Goal: Transaction & Acquisition: Purchase product/service

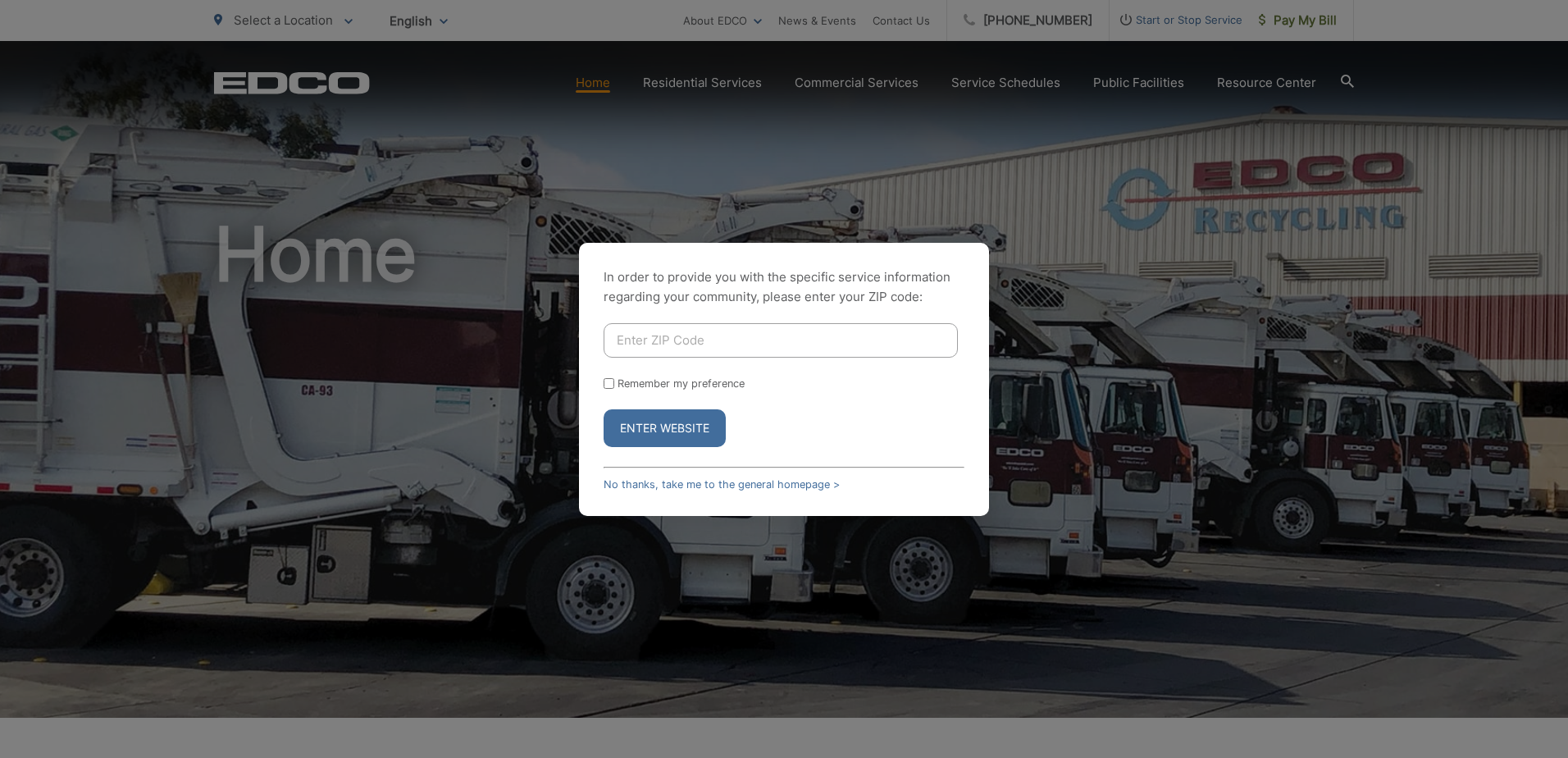
click at [624, 345] on input "Enter ZIP Code" at bounding box center [780, 340] width 354 height 35
type input "91950"
click at [603, 410] on button "Enter Website" at bounding box center [664, 429] width 122 height 38
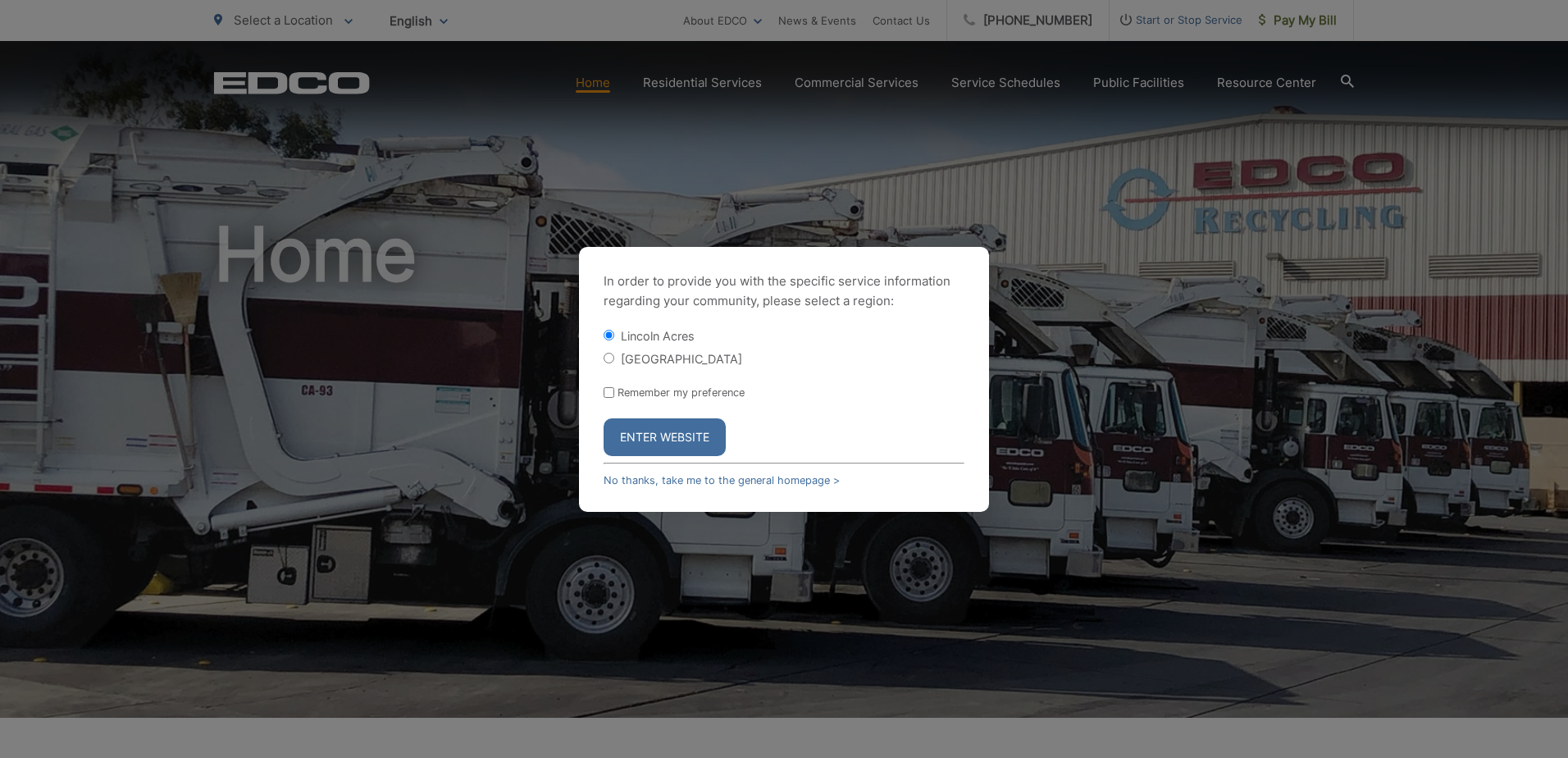
click at [602, 356] on div "In order to provide you with the specific service information regarding your co…" at bounding box center [784, 379] width 410 height 265
click at [602, 359] on div "In order to provide you with the specific service information regarding your co…" at bounding box center [784, 379] width 410 height 265
click at [609, 362] on input "[GEOGRAPHIC_DATA]" at bounding box center [608, 357] width 11 height 11
radio input "true"
click at [607, 395] on input "Remember my preference" at bounding box center [608, 392] width 11 height 11
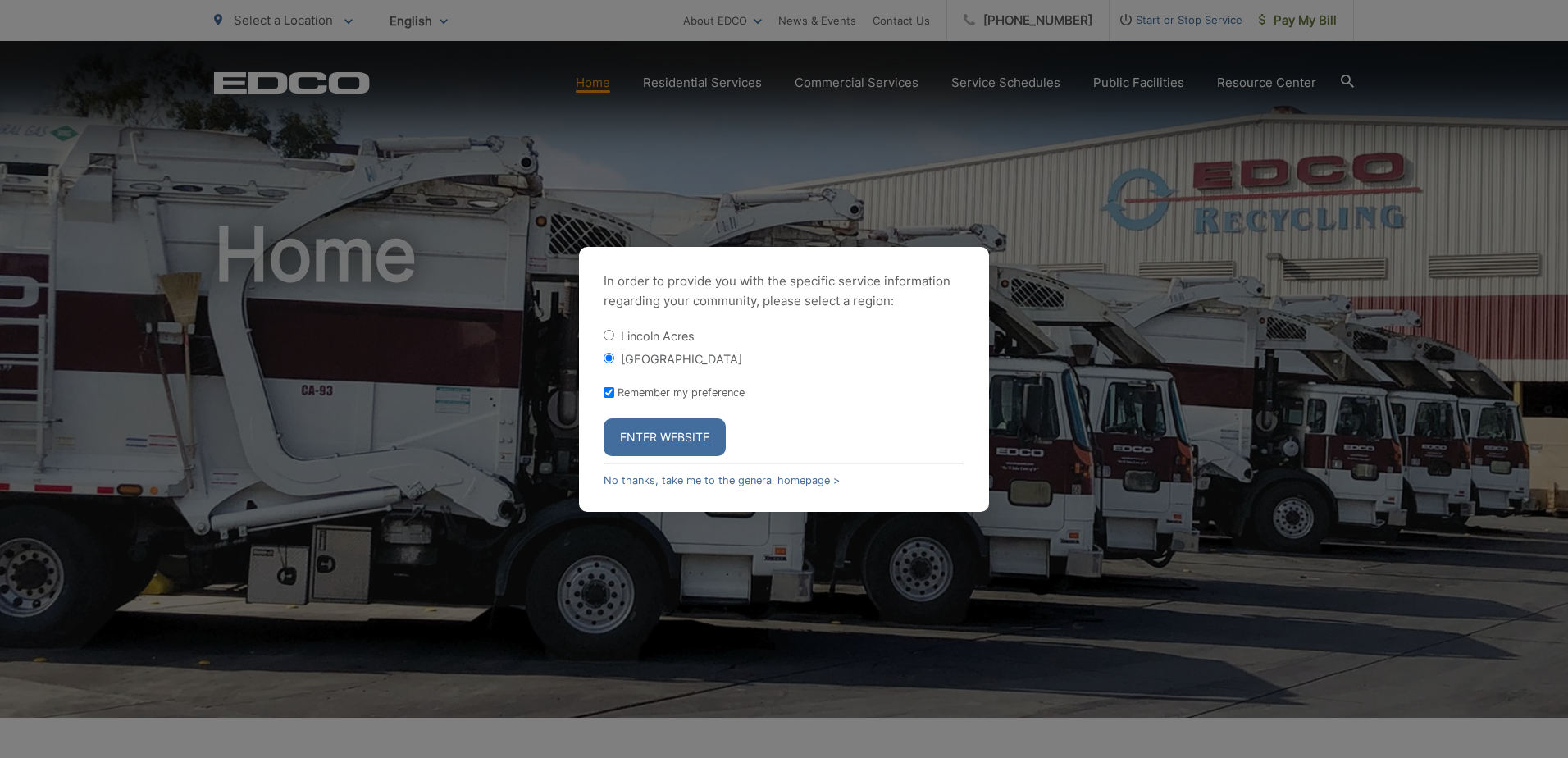
checkbox input "true"
click at [623, 440] on button "Enter Website" at bounding box center [664, 437] width 122 height 38
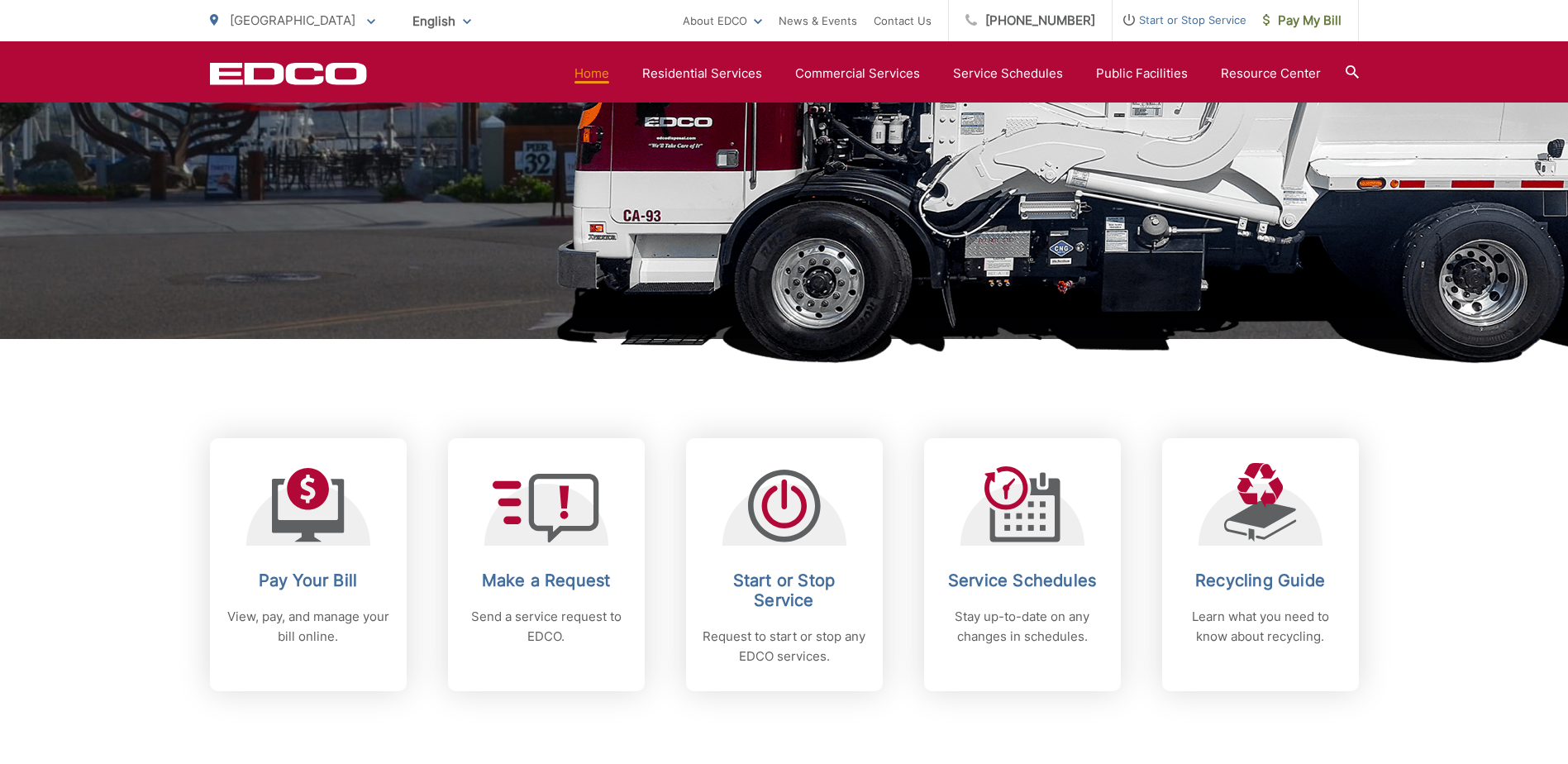
scroll to position [414, 0]
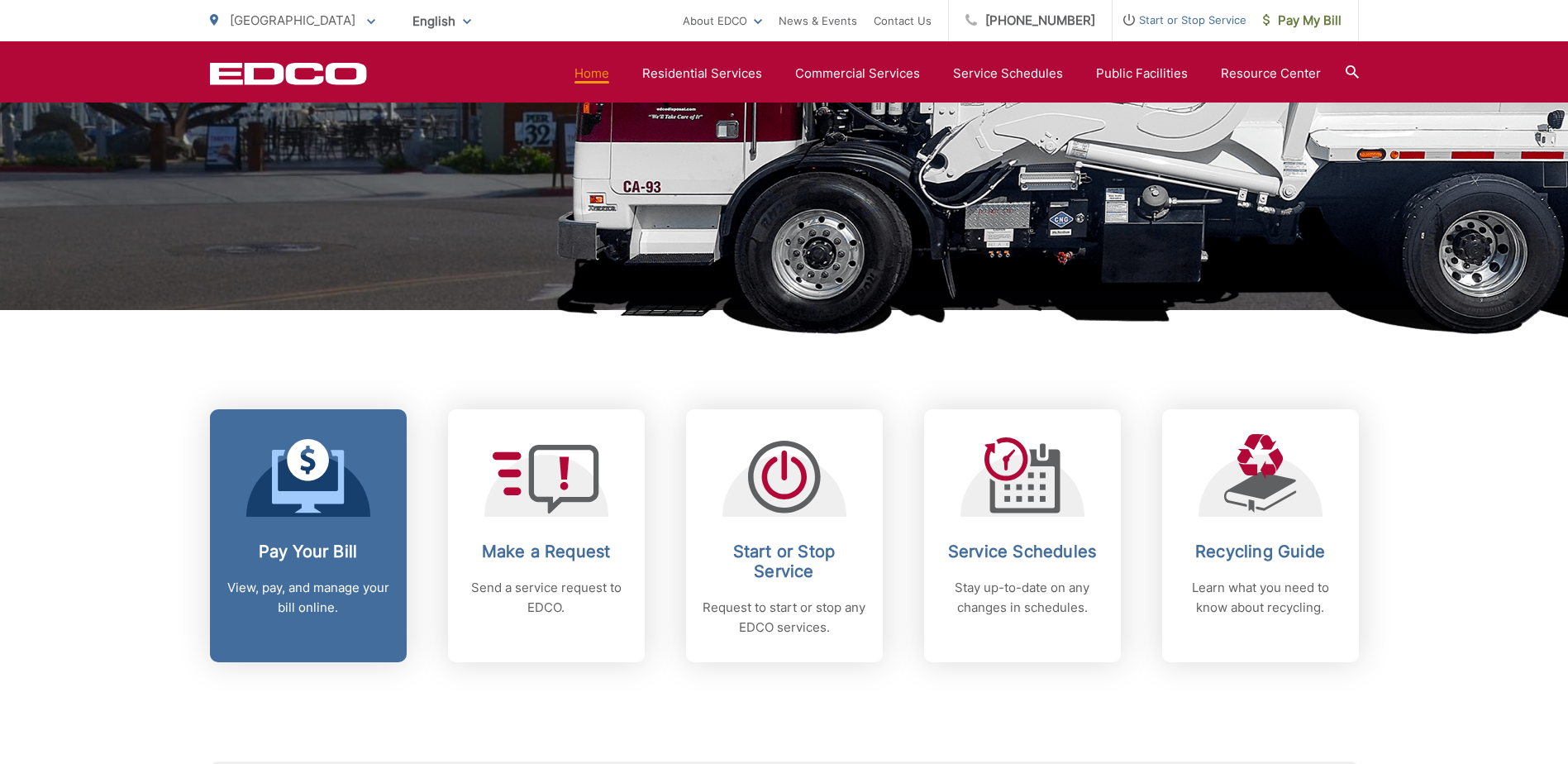
click at [359, 482] on div at bounding box center [308, 475] width 124 height 83
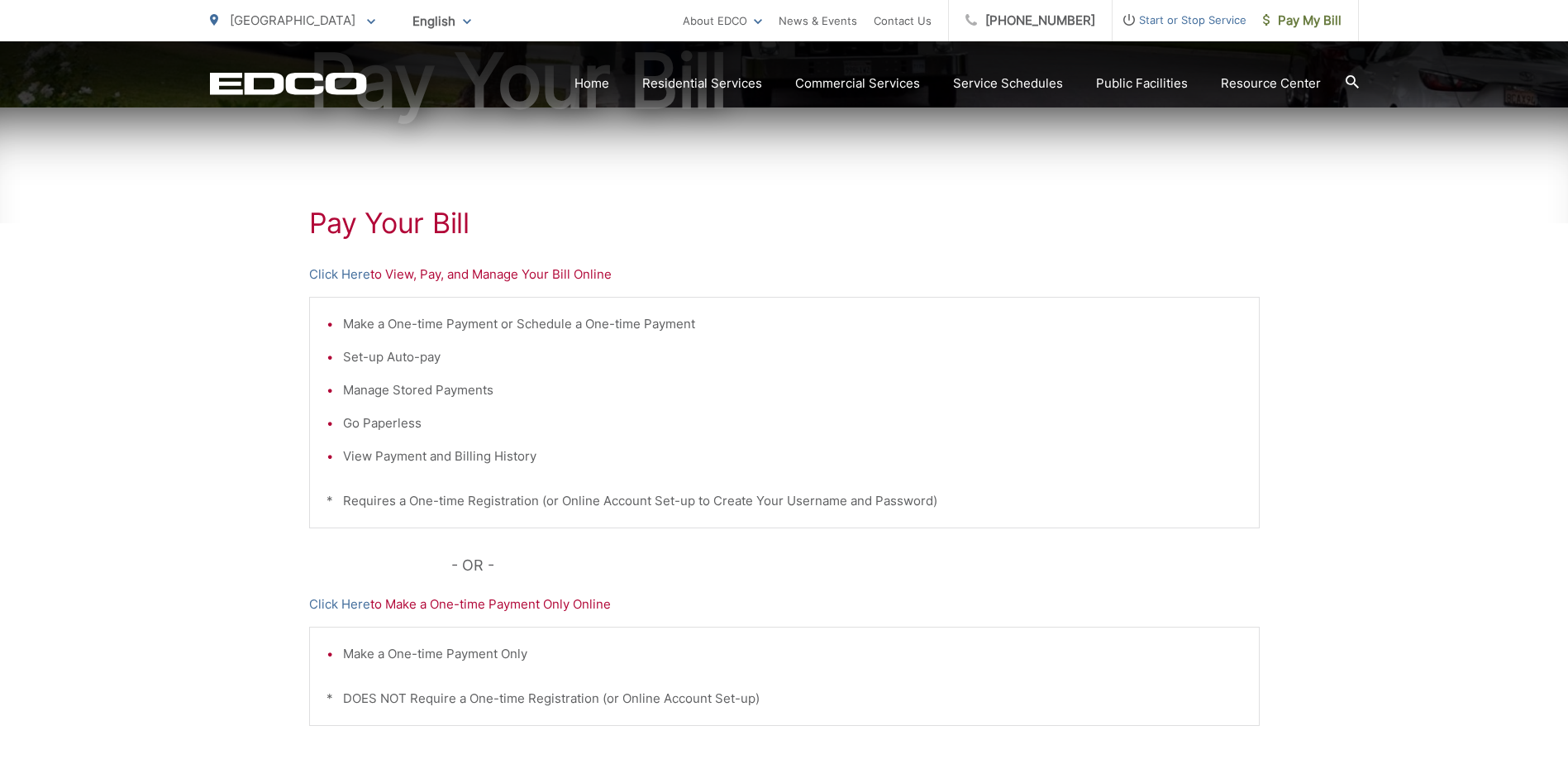
scroll to position [248, 0]
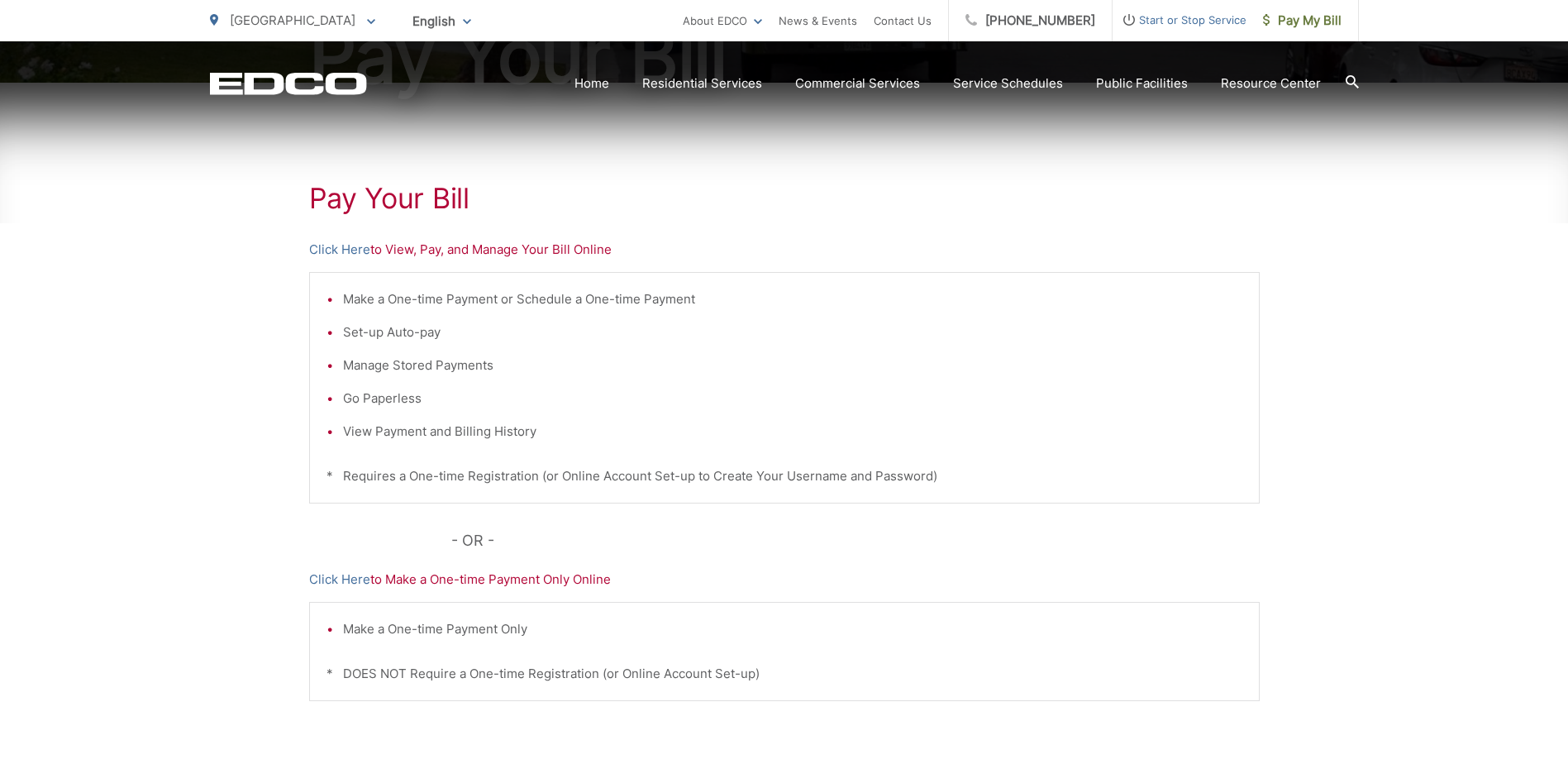
click at [499, 581] on p "Click Here to Make a One-time Payment Only Online" at bounding box center [785, 580] width 951 height 20
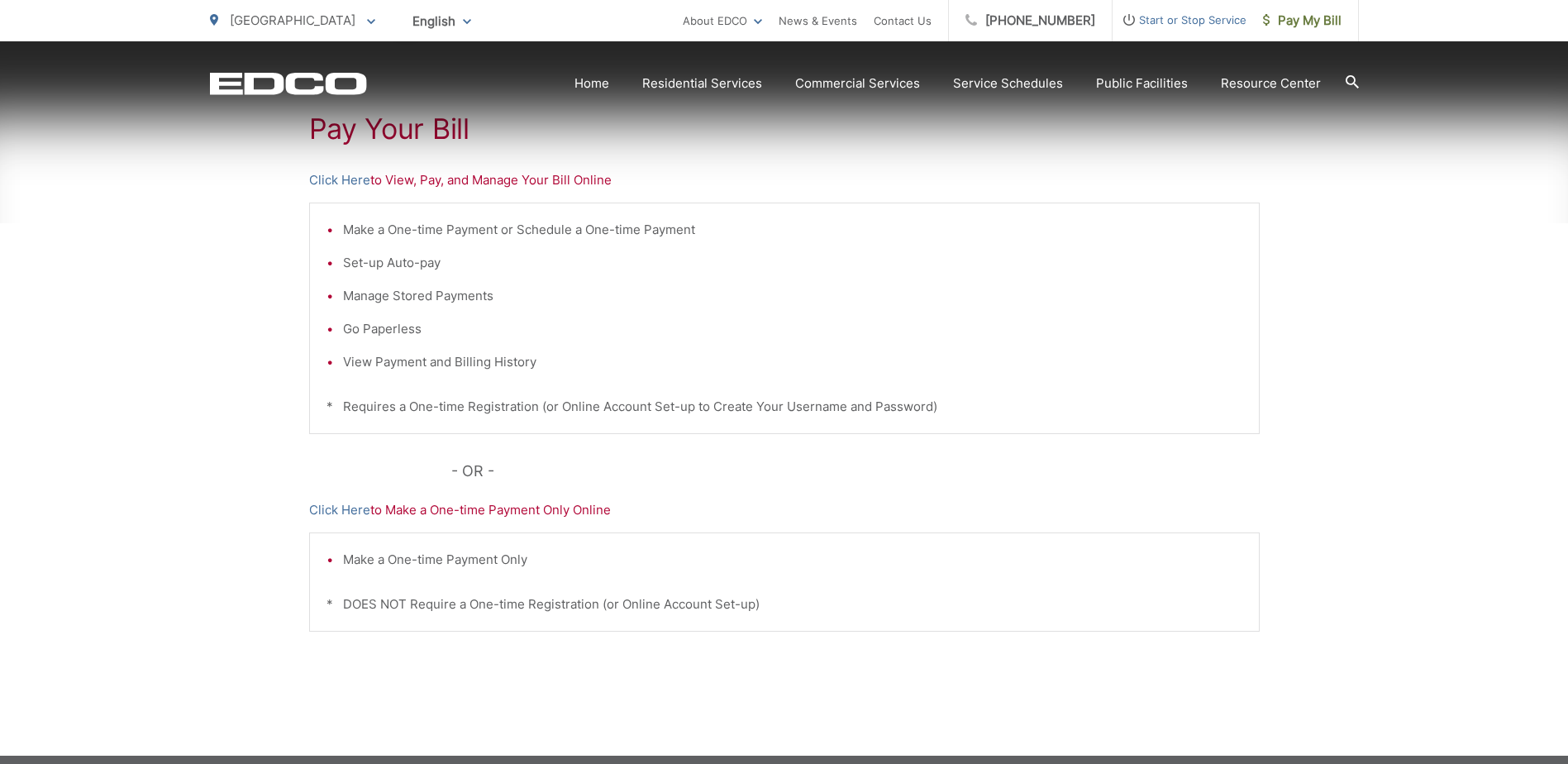
scroll to position [412, 0]
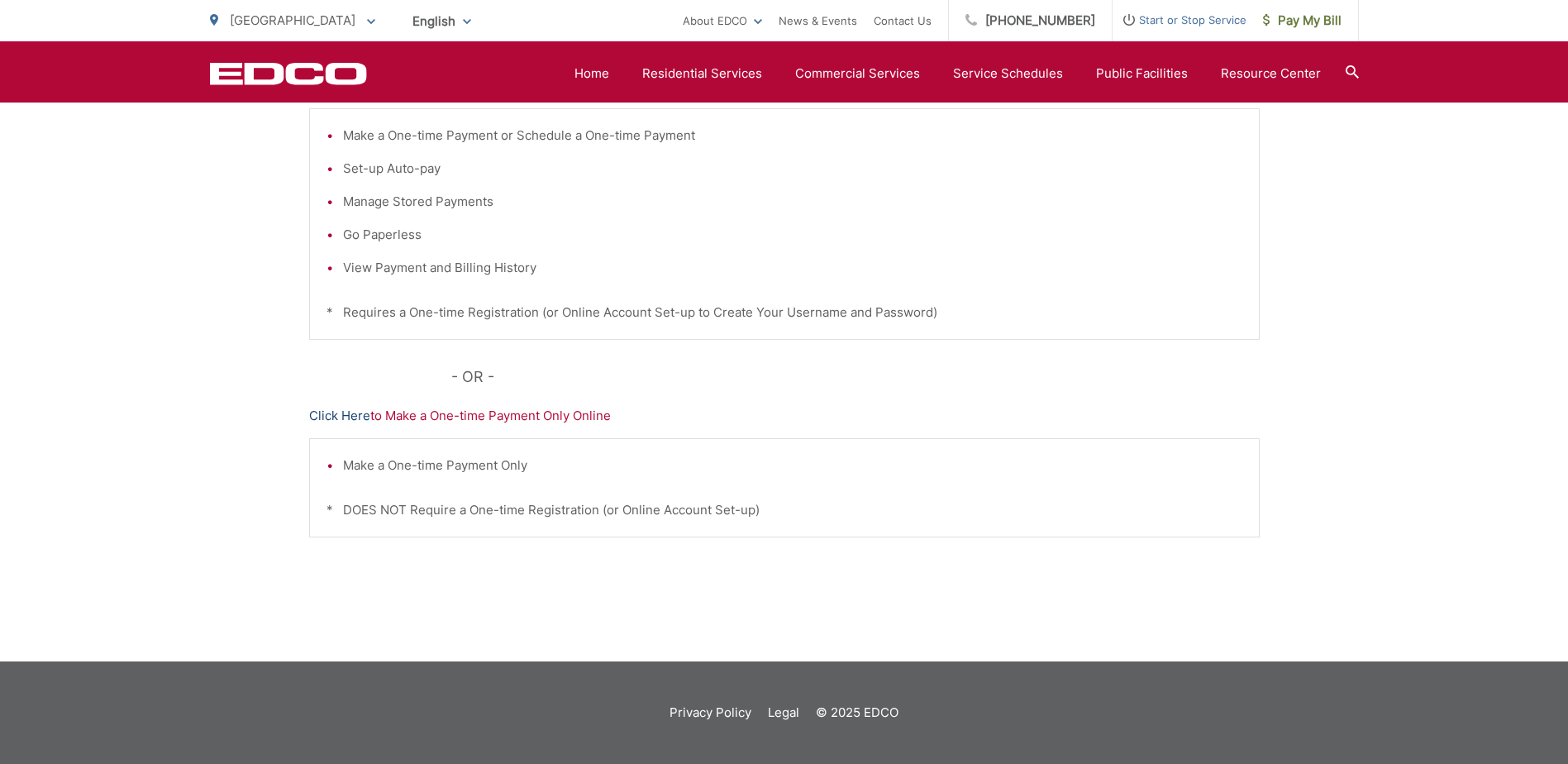
click at [333, 417] on link "Click Here" at bounding box center [339, 416] width 61 height 20
